Goal: Information Seeking & Learning: Learn about a topic

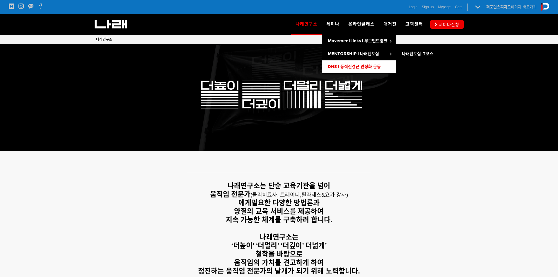
click at [354, 65] on span "DNS l 동적신경근 안정화 운동" at bounding box center [354, 66] width 53 height 5
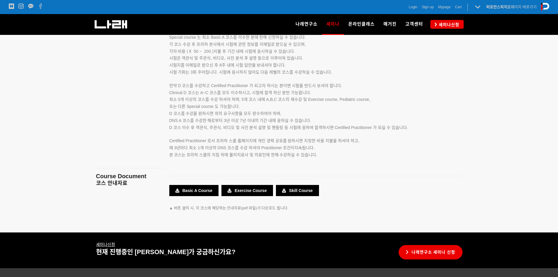
scroll to position [995, 0]
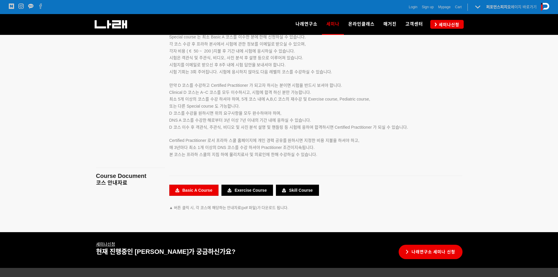
click at [189, 189] on link "Basic A Course" at bounding box center [193, 189] width 49 height 11
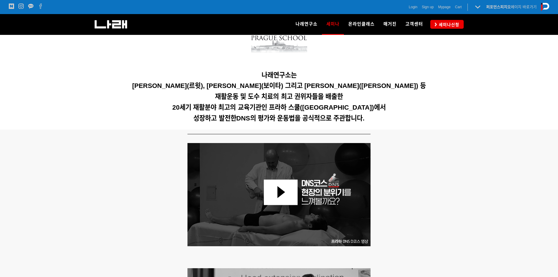
scroll to position [117, 0]
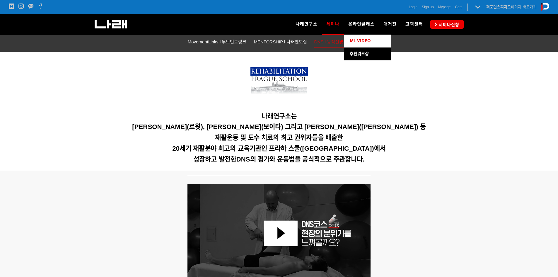
click at [360, 41] on span "ML VIDEO" at bounding box center [359, 40] width 21 height 5
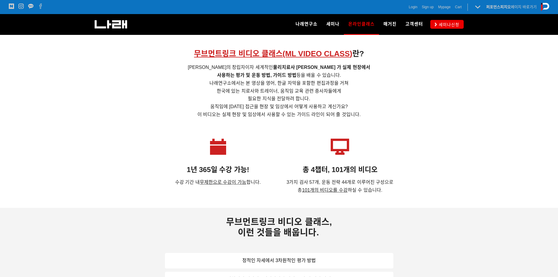
scroll to position [176, 0]
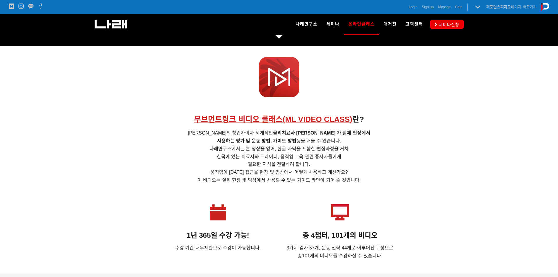
click at [235, 113] on strong "무브먼트링크 비디오 클래스(ML VIDEO CLASS ) 란?" at bounding box center [279, 116] width 170 height 17
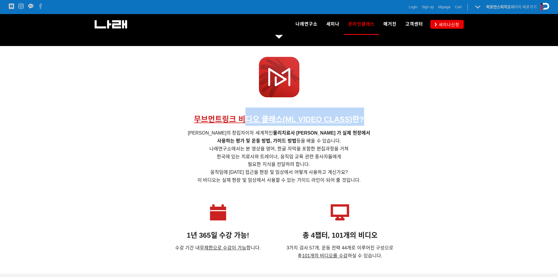
drag, startPoint x: 243, startPoint y: 118, endPoint x: 376, endPoint y: 120, distance: 132.6
click at [375, 119] on h1 "무브먼트링크 비디오 클래스(ML VIDEO CLASS ) 란?" at bounding box center [279, 116] width 366 height 18
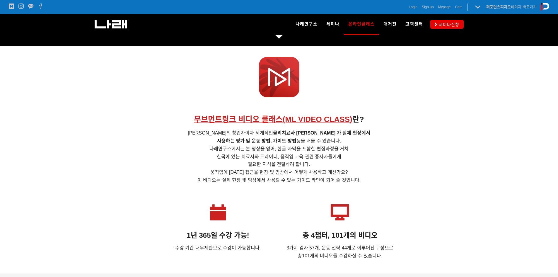
click at [393, 134] on h5 "무브먼트 링크의 창립자이자 세계적인 물리치료사 [PERSON_NAME] 가 실제 현장에서 사용하는 평가 및 운동 방법, 가이드 방법 등을 배울…" at bounding box center [279, 155] width 366 height 55
drag, startPoint x: 240, startPoint y: 131, endPoint x: 378, endPoint y: 138, distance: 138.0
click at [376, 137] on h5 "무브먼트 링크의 창립자이자 세계적인 물리치료사 [PERSON_NAME] 가 실제 현장에서 사용하는 평가 및 운동 방법, 가이드 방법 등을 배울…" at bounding box center [279, 155] width 366 height 55
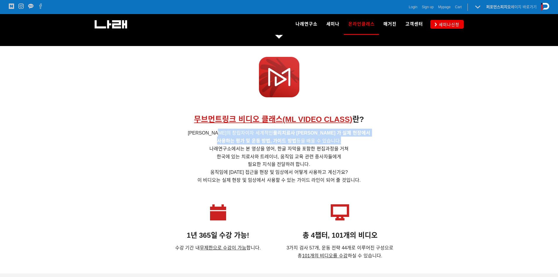
click at [280, 141] on strong "사용하는 평가 및 운동 방법, 가이드 방법" at bounding box center [256, 140] width 79 height 5
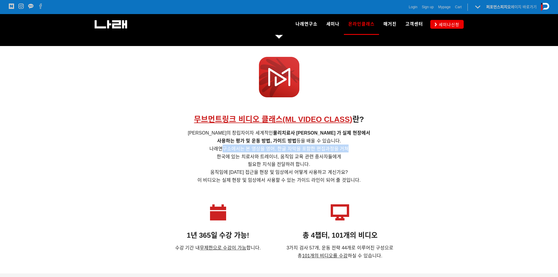
drag, startPoint x: 225, startPoint y: 147, endPoint x: 364, endPoint y: 150, distance: 138.8
click at [356, 150] on h5 "무브먼트 링크의 창립자이자 세계적인 물리치료사 [PERSON_NAME] 가 실제 현장에서 사용하는 평가 및 운동 방법, 가이드 방법 등을 배울…" at bounding box center [279, 155] width 366 height 55
click at [382, 149] on h5 "무브먼트 링크의 창립자이자 세계적인 물리치료사 [PERSON_NAME] 가 실제 현장에서 사용하는 평가 및 운동 방법, 가이드 방법 등을 배울…" at bounding box center [279, 155] width 366 height 55
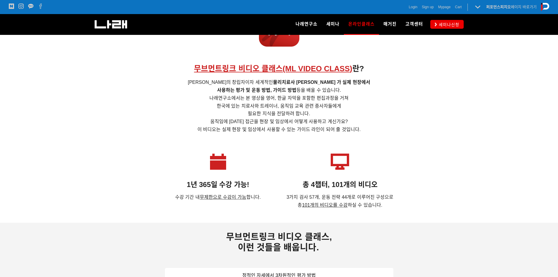
scroll to position [234, 0]
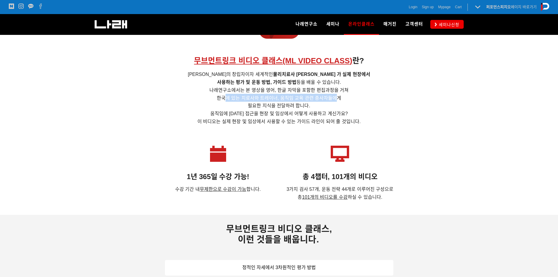
drag, startPoint x: 228, startPoint y: 98, endPoint x: 320, endPoint y: 101, distance: 92.0
click at [337, 98] on span "사용하는 평가 및 운동 방법, 가이드 방법 등을 배울 수 있습니다. 나래연구소에서는 본 영상을 영어, 한글 자막을 포함한 편집과정을 거쳐 [G…" at bounding box center [278, 90] width 139 height 20
drag, startPoint x: 262, startPoint y: 103, endPoint x: 317, endPoint y: 105, distance: 54.5
click at [314, 104] on h5 "무브먼트 링크의 창립자이자 세계적인 물리치료사 [PERSON_NAME] 가 실제 현장에서 사용하는 평가 및 운동 방법, 가이드 방법 등을 배울…" at bounding box center [279, 97] width 366 height 55
click at [318, 105] on h5 "무브먼트 링크의 창립자이자 세계적인 물리치료사 [PERSON_NAME] 가 실제 현장에서 사용하는 평가 및 운동 방법, 가이드 방법 등을 배울…" at bounding box center [279, 97] width 366 height 55
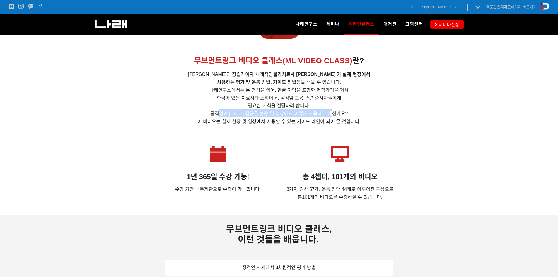
drag, startPoint x: 223, startPoint y: 113, endPoint x: 370, endPoint y: 113, distance: 146.9
click at [370, 113] on h5 "무브먼트 링크의 창립자이자 세계적인 물리치료사 [PERSON_NAME] 가 실제 현장에서 사용하는 평가 및 운동 방법, 가이드 방법 등을 배울…" at bounding box center [279, 97] width 366 height 55
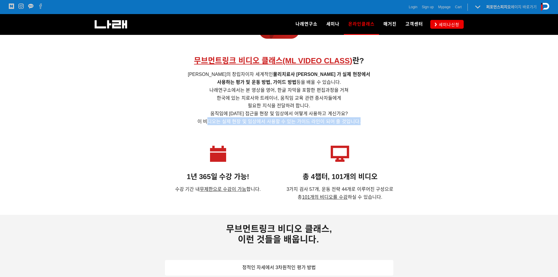
drag, startPoint x: 224, startPoint y: 123, endPoint x: 387, endPoint y: 123, distance: 162.7
click at [387, 123] on h5 "무브먼트 링크의 창립자이자 세계적인 물리치료사 [PERSON_NAME] 가 실제 현장에서 사용하는 평가 및 운동 방법, 가이드 방법 등을 배울…" at bounding box center [279, 97] width 366 height 55
click at [391, 122] on h5 "무브먼트 링크의 창립자이자 세계적인 물리치료사 [PERSON_NAME] 가 실제 현장에서 사용하는 평가 및 운동 방법, 가이드 방법 등을 배울…" at bounding box center [279, 97] width 366 height 55
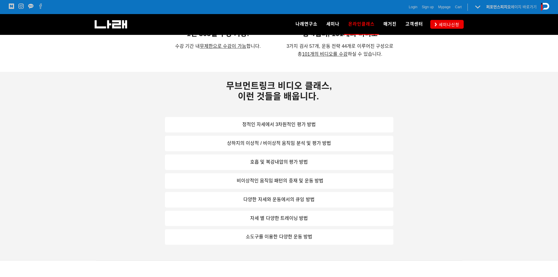
scroll to position [380, 0]
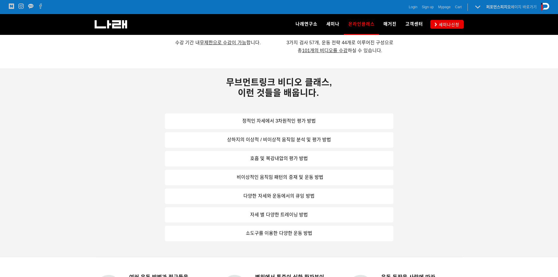
click at [275, 123] on link "정적인 자세에서 3차원적인 평가 방법" at bounding box center [279, 121] width 228 height 16
click at [301, 143] on link "상하지의 이상적 / 비이상적 움직임 분석 및 평가 방법" at bounding box center [279, 140] width 228 height 16
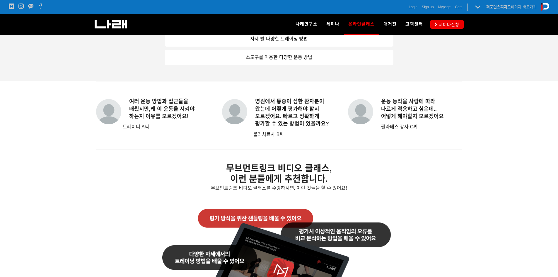
scroll to position [702, 0]
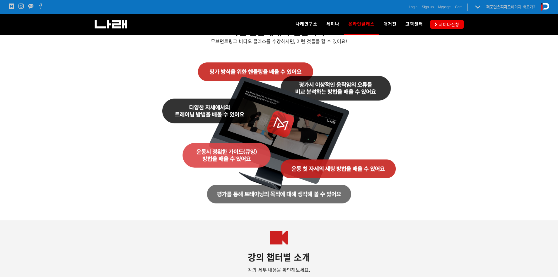
click at [216, 154] on img at bounding box center [278, 132] width 233 height 141
click at [212, 114] on img at bounding box center [278, 132] width 233 height 141
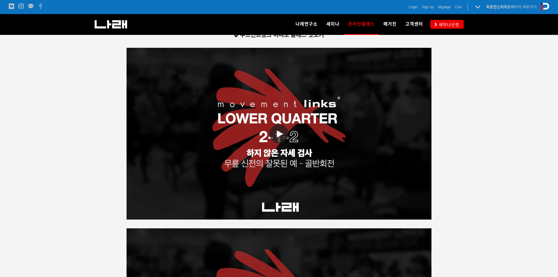
scroll to position [966, 0]
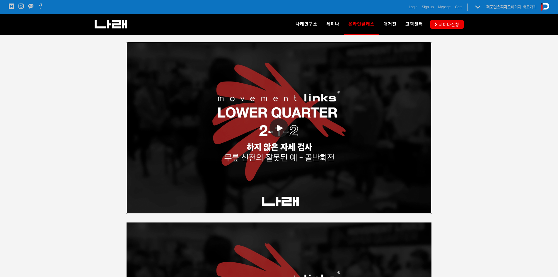
click at [274, 129] on span at bounding box center [278, 127] width 19 height 19
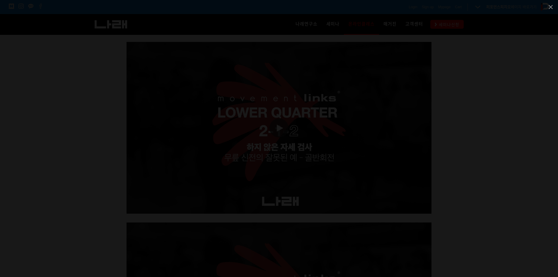
click at [465, 118] on div at bounding box center [279, 138] width 558 height 277
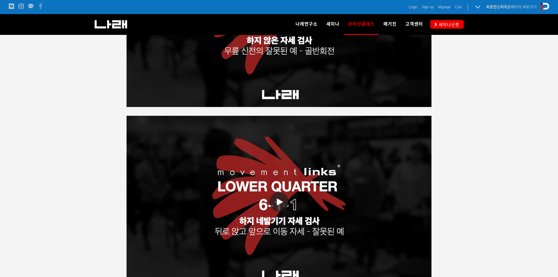
scroll to position [1112, 0]
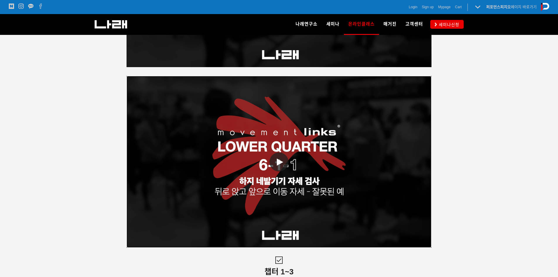
click at [278, 163] on icon at bounding box center [280, 161] width 6 height 7
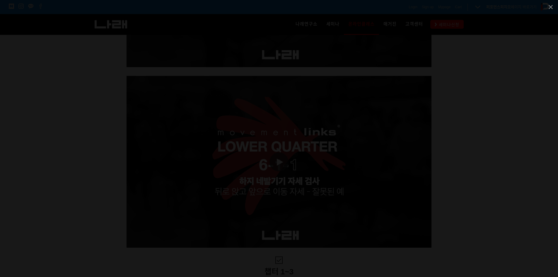
click at [495, 134] on div at bounding box center [279, 138] width 558 height 277
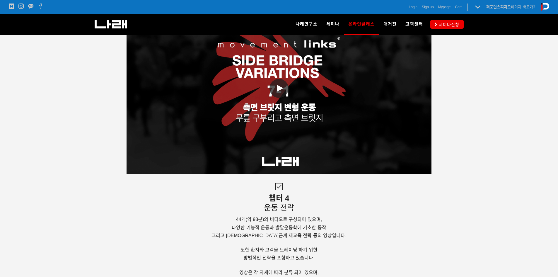
scroll to position [1434, 0]
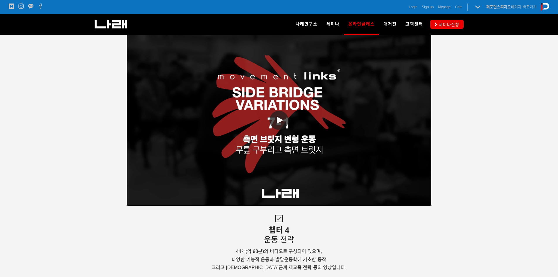
click at [282, 116] on span at bounding box center [278, 120] width 19 height 19
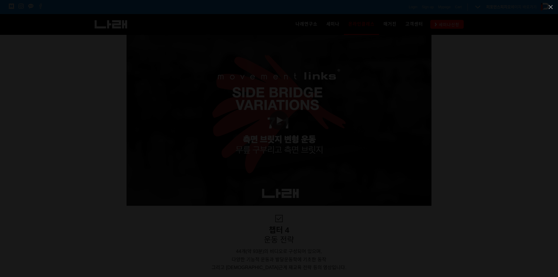
drag, startPoint x: 507, startPoint y: 142, endPoint x: 437, endPoint y: 135, distance: 69.7
click at [505, 143] on div at bounding box center [279, 138] width 558 height 277
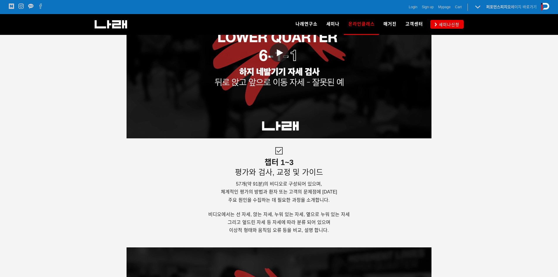
scroll to position [1229, 0]
